Goal: Obtain resource: Download file/media

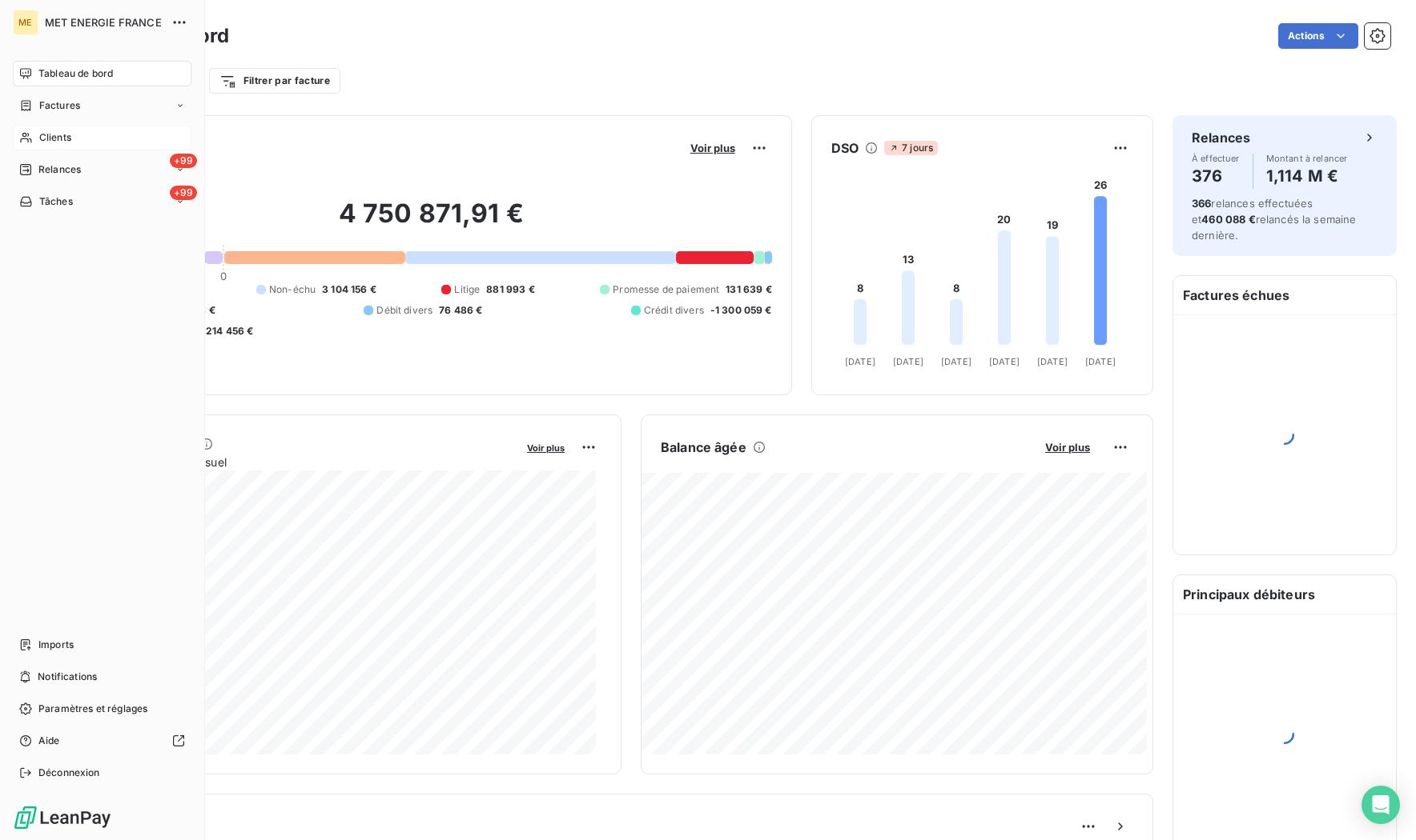
click at [58, 135] on span "Clients" at bounding box center [55, 138] width 32 height 14
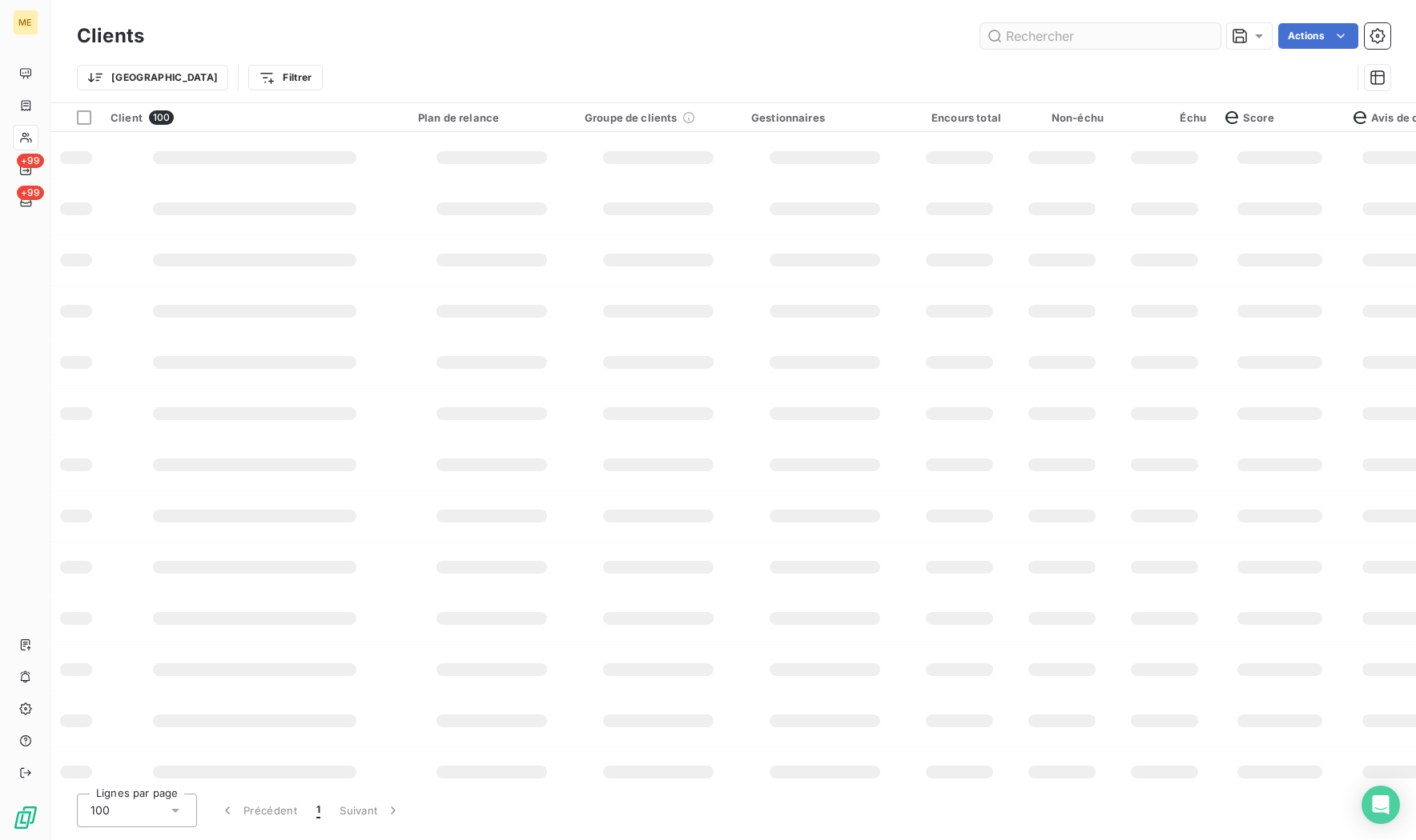
click at [1071, 40] on input "text" at bounding box center [1100, 36] width 240 height 26
click at [1061, 32] on input "METFRA000001890" at bounding box center [1100, 36] width 240 height 26
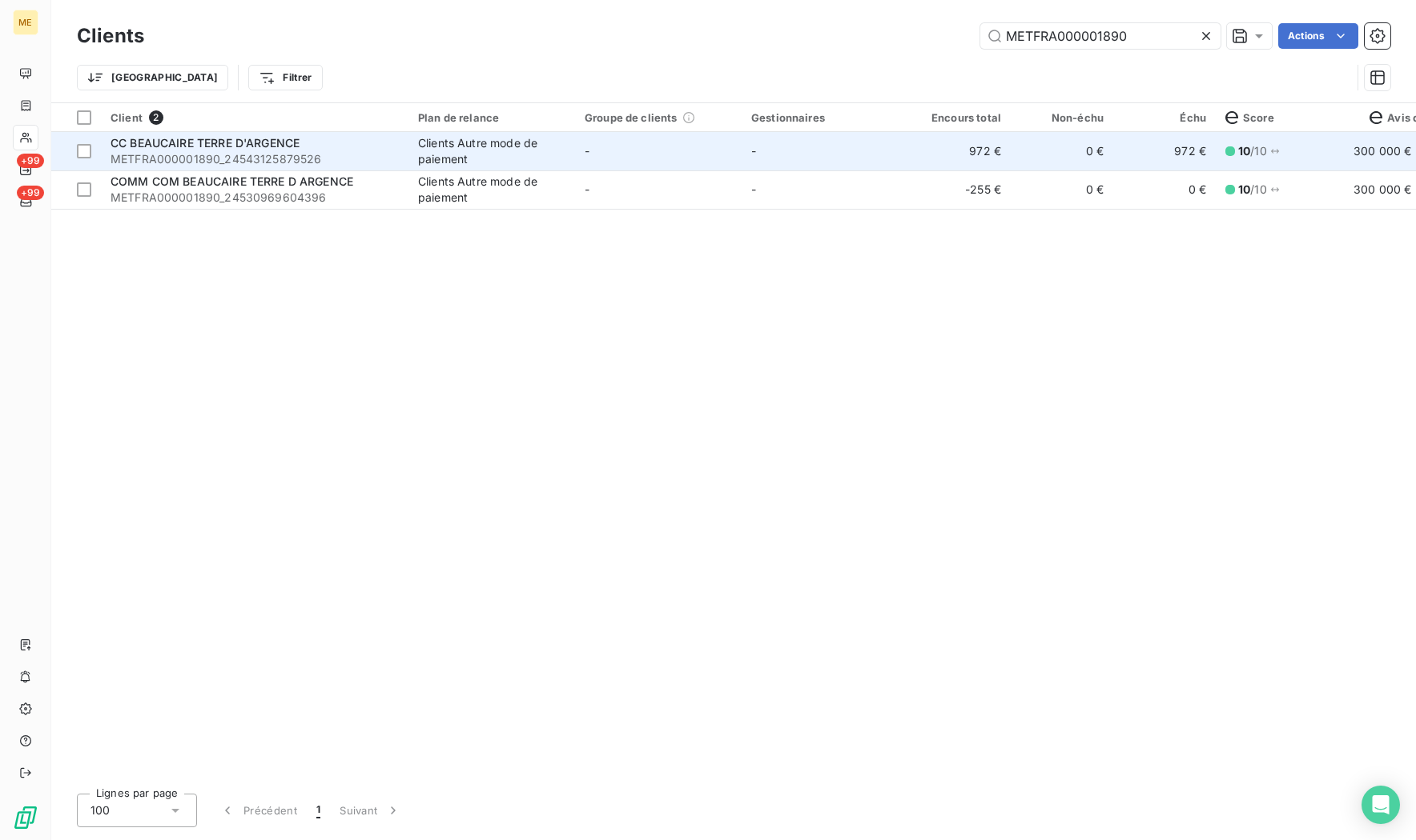
type input "METFRA000001890"
click at [265, 144] on span "CC BEAUCAIRE TERRE D'ARGENCE" at bounding box center [205, 143] width 189 height 14
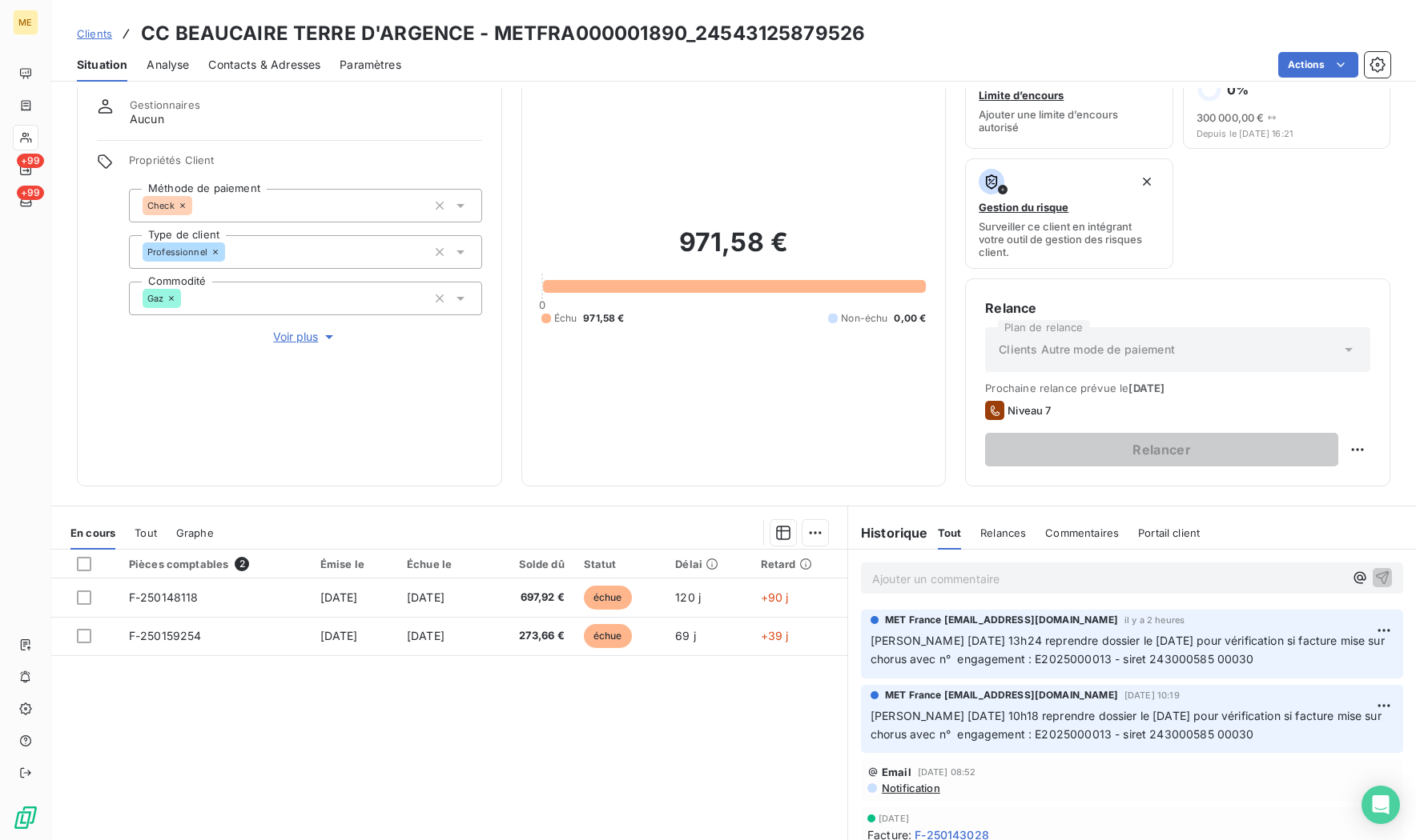
scroll to position [37, 0]
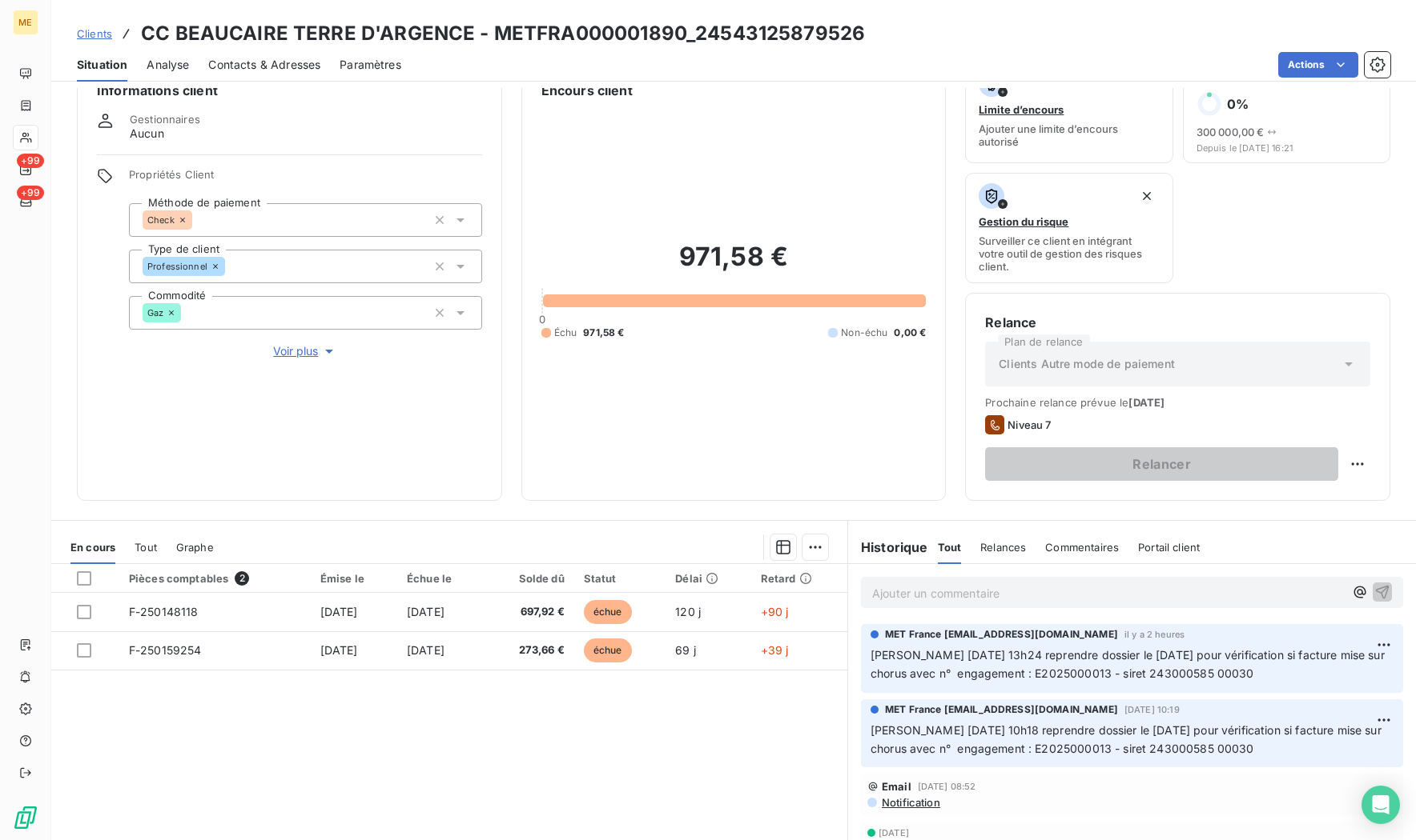
click at [1184, 674] on span "[PERSON_NAME] [DATE] 13h24 reprendre dossier le [DATE] pour vérification si fac…" at bounding box center [1129, 664] width 518 height 32
copy span "243000585"
click at [1189, 666] on span "[PERSON_NAME] [DATE] 13h24 reprendre dossier le [DATE] pour vérification si fac…" at bounding box center [1129, 664] width 518 height 32
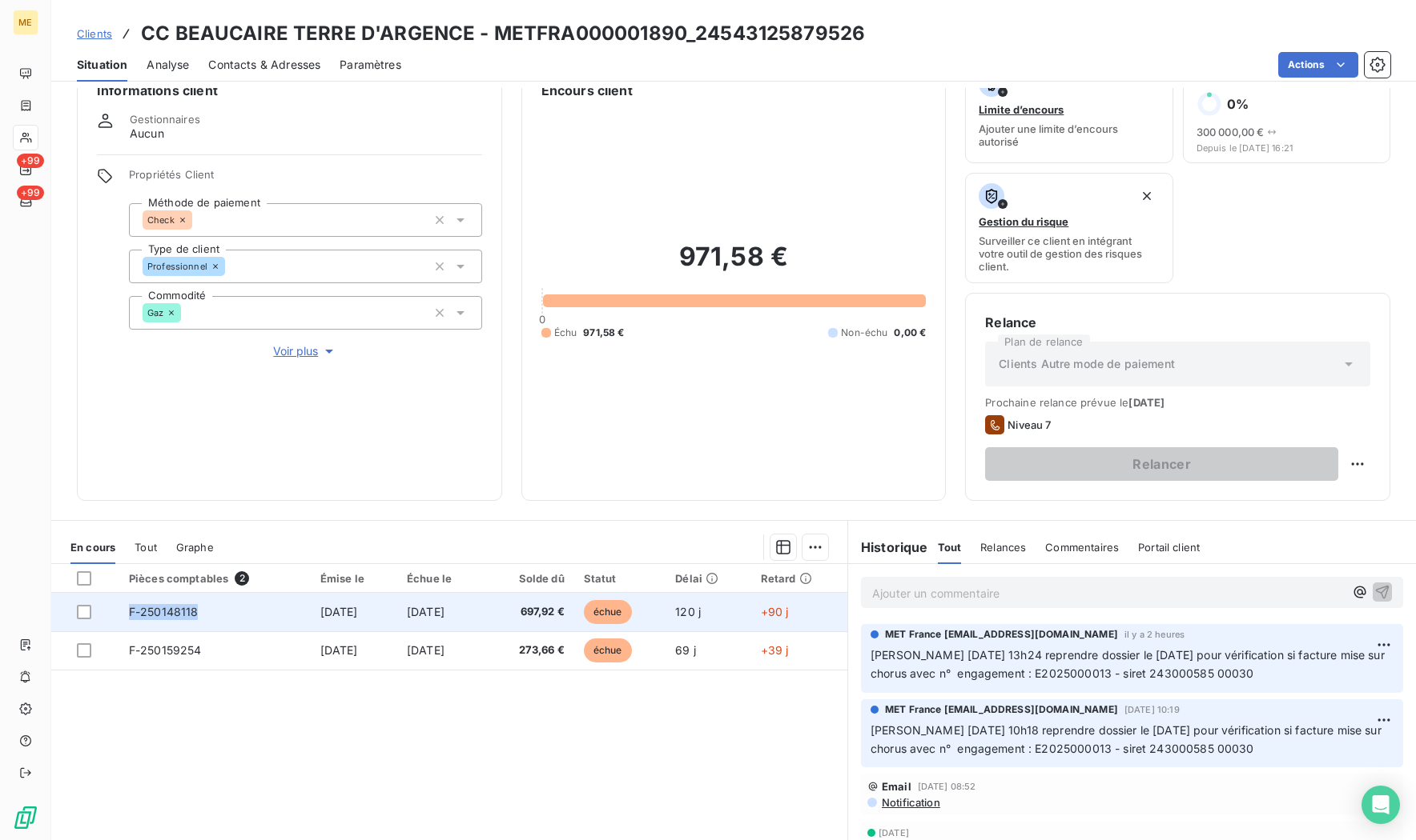
drag, startPoint x: 207, startPoint y: 614, endPoint x: 110, endPoint y: 613, distance: 97.0
click at [110, 613] on tr "F-250148118 14 avr. 2025 14 mai 2025 697,92 € échue 120 j +90 j" at bounding box center [449, 612] width 795 height 38
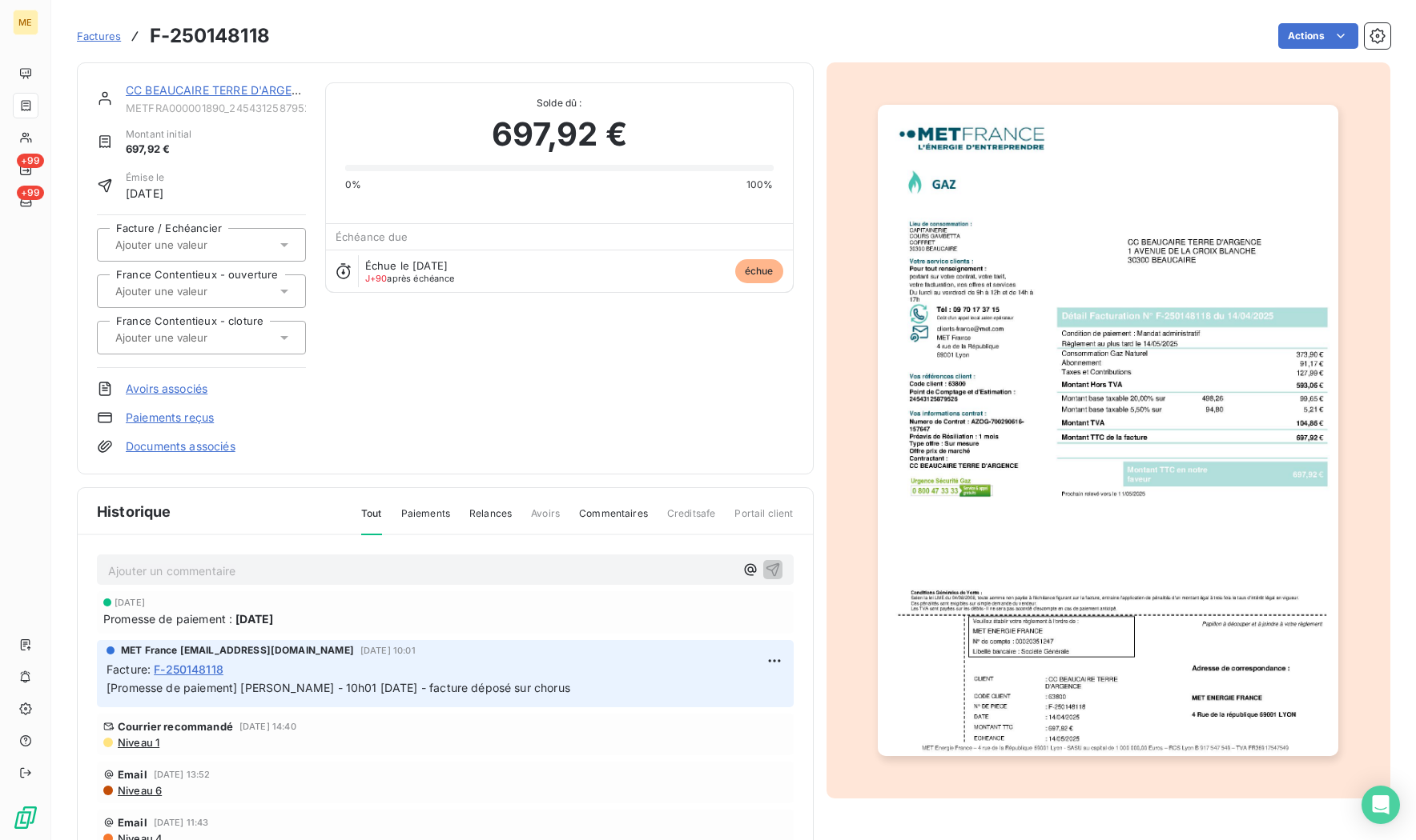
click at [191, 86] on link "CC BEAUCAIRE TERRE D'ARGENCE" at bounding box center [220, 90] width 189 height 14
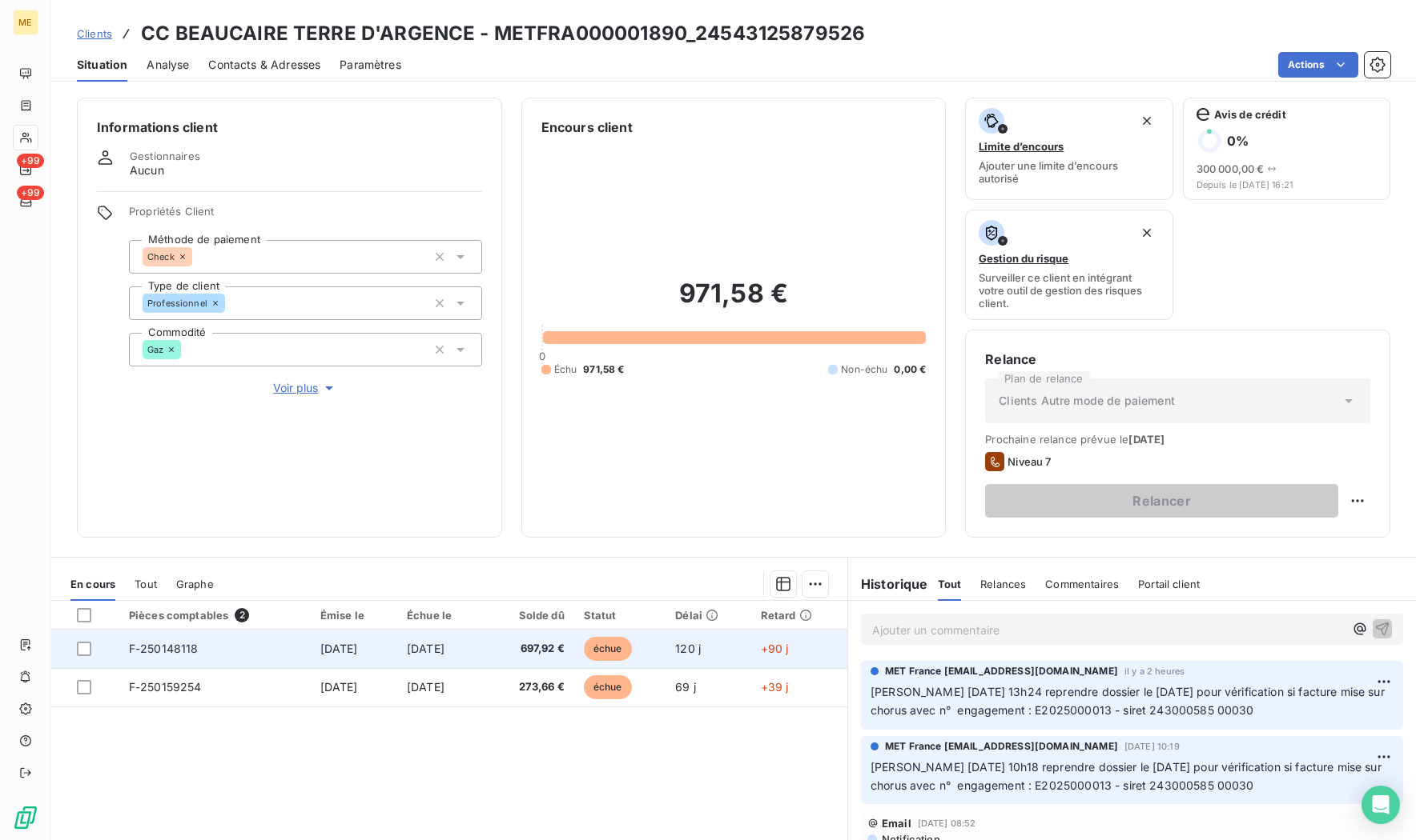
click at [213, 648] on td "F-250148118" at bounding box center [214, 649] width 191 height 38
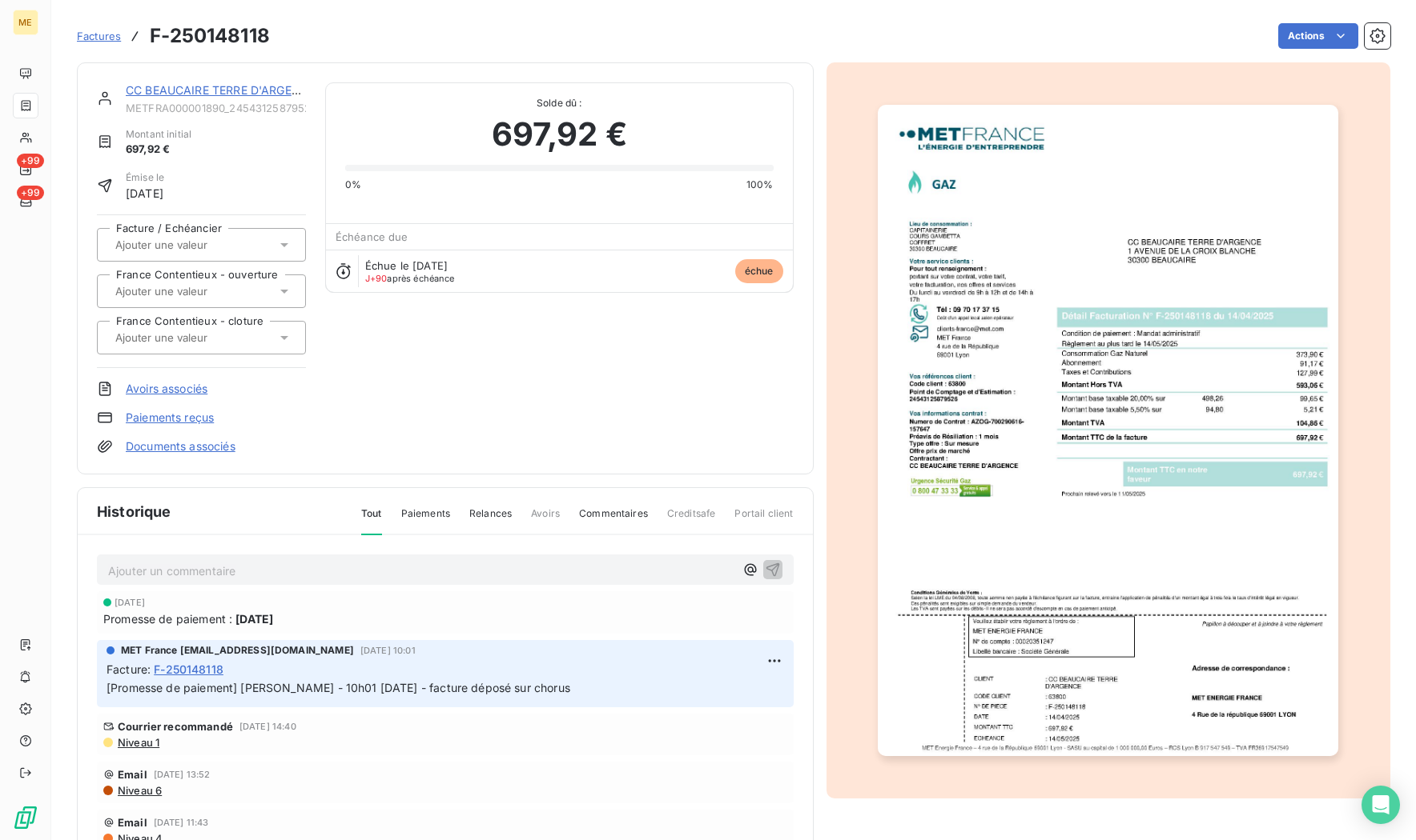
click at [237, 34] on h3 "F-250148118" at bounding box center [210, 36] width 120 height 29
copy section "F-250148118 Actions"
click at [1108, 429] on img "button" at bounding box center [1107, 430] width 461 height 651
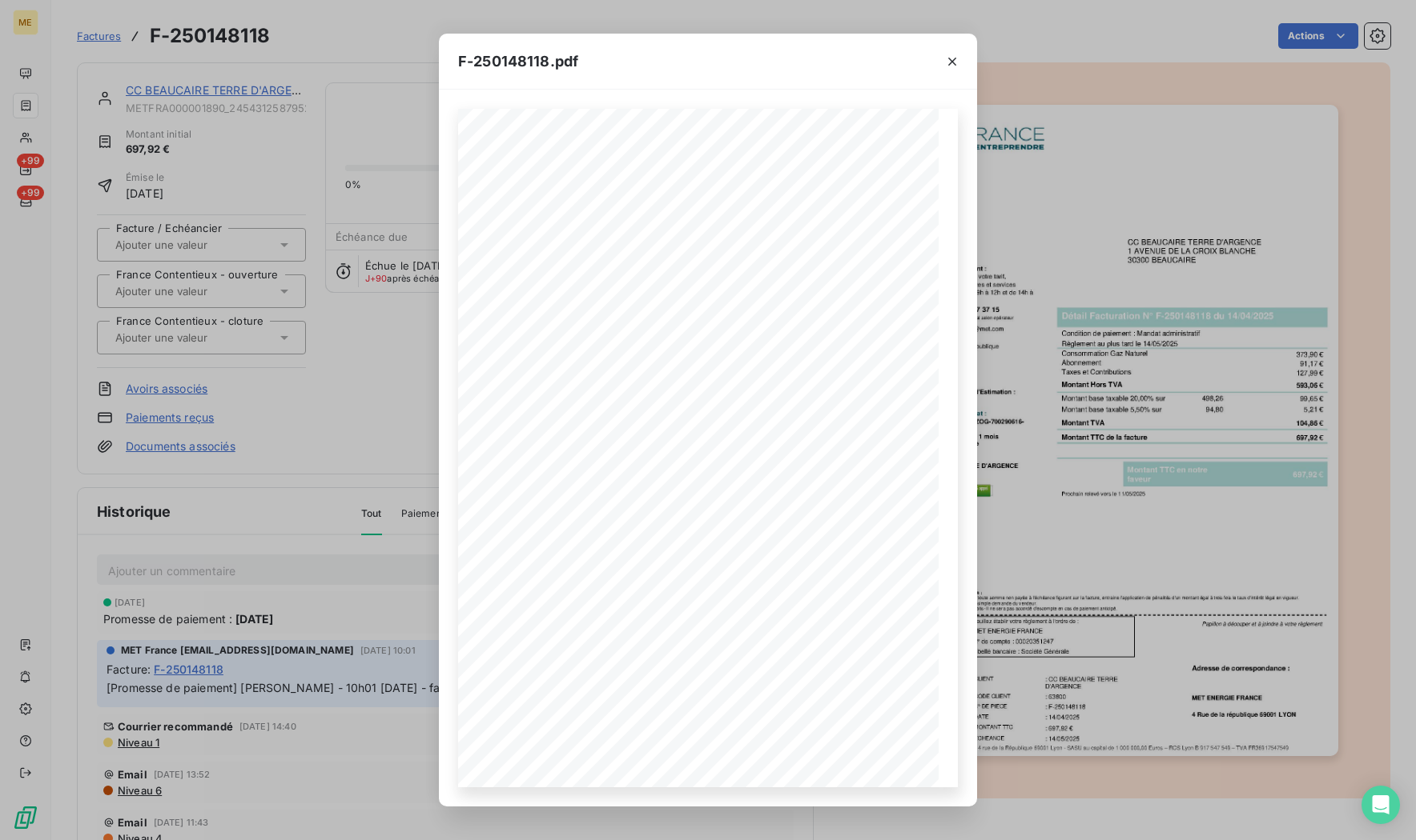
drag, startPoint x: 885, startPoint y: 61, endPoint x: 884, endPoint y: 96, distance: 35.0
click at [884, 62] on div "F-250148118.pdf" at bounding box center [708, 62] width 538 height 56
click at [766, 790] on icon "button" at bounding box center [767, 783] width 16 height 16
click at [295, 444] on div "F-250148118.pdf Conditions Générales de Vente : Selon la loi LME du [DATE], tou…" at bounding box center [708, 420] width 1416 height 840
